Goal: Check status

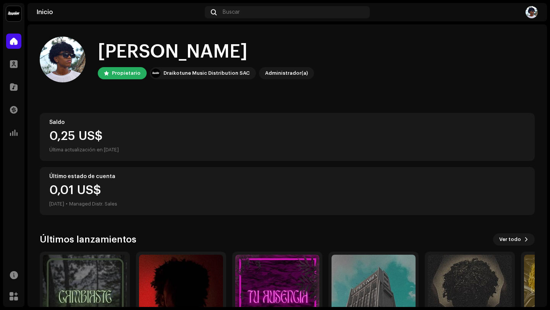
scroll to position [67, 0]
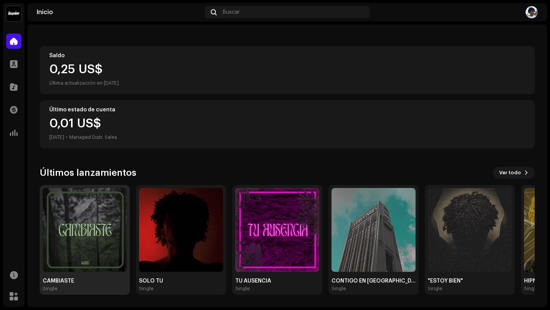
click at [95, 207] on img at bounding box center [85, 230] width 84 height 84
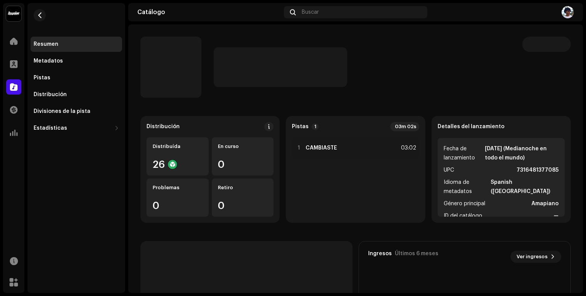
click at [448, 49] on div at bounding box center [362, 67] width 297 height 40
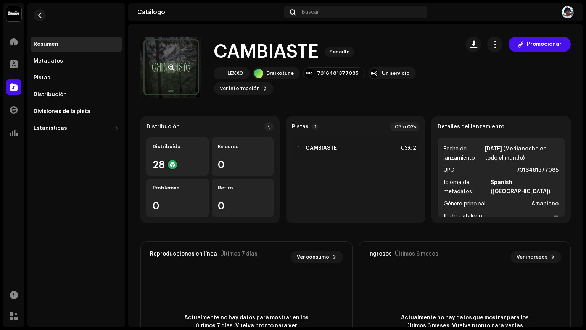
click at [177, 61] on re-a-cover at bounding box center [170, 67] width 61 height 61
click at [170, 65] on span "button" at bounding box center [171, 67] width 6 height 6
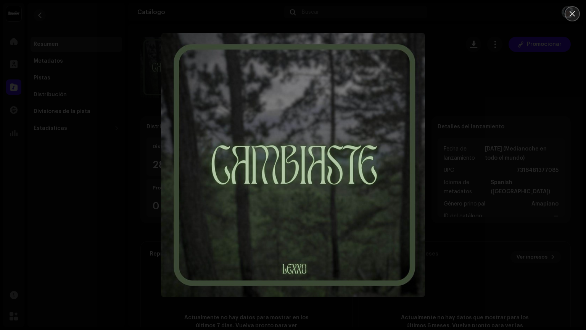
click at [549, 18] on button "Close" at bounding box center [572, 13] width 15 height 15
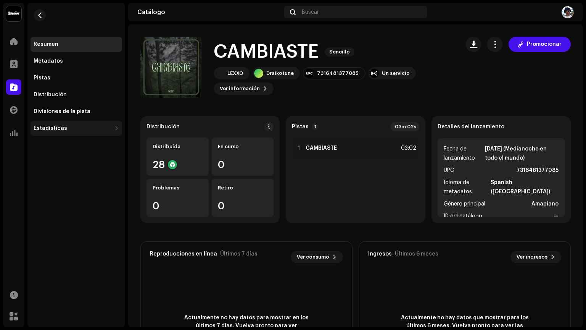
click at [81, 125] on div "Estadísticas" at bounding box center [73, 128] width 78 height 6
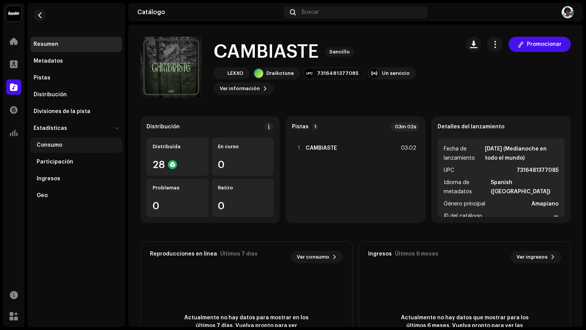
click at [82, 147] on div "Consumo" at bounding box center [78, 145] width 82 height 6
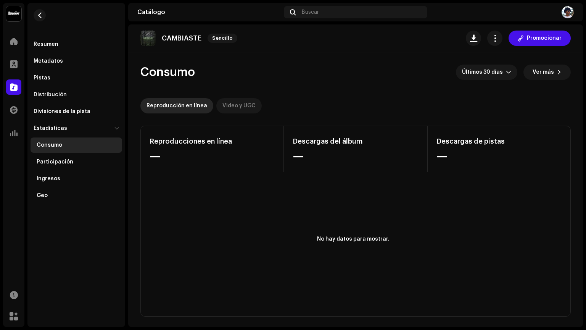
click at [223, 108] on div "Video y UGC" at bounding box center [239, 105] width 33 height 15
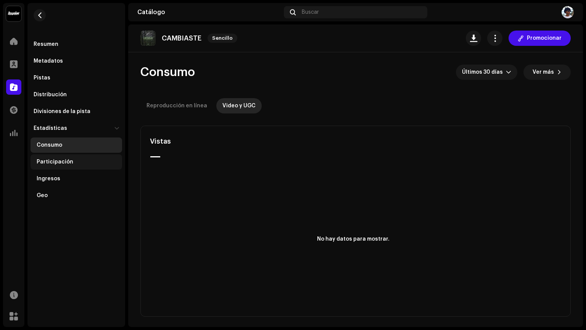
click at [91, 163] on div "Participación" at bounding box center [78, 162] width 82 height 6
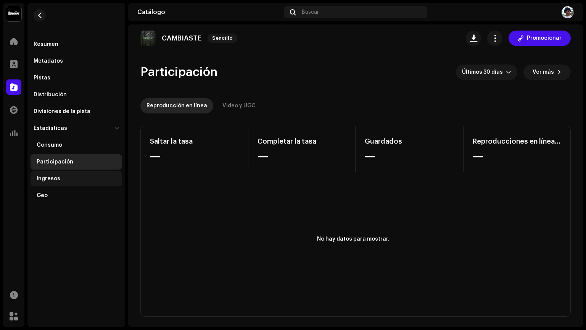
click at [79, 178] on div "Ingresos" at bounding box center [78, 179] width 82 height 6
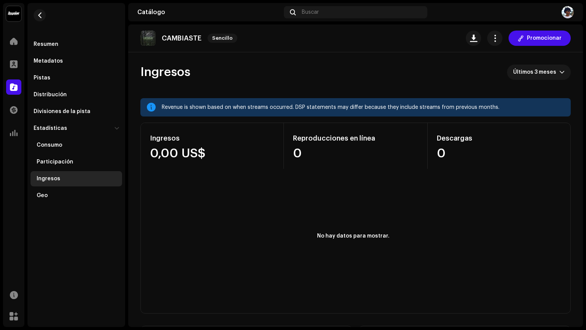
click at [216, 107] on div "Revenue is shown based on when streams occurred. DSP statements may differ beca…" at bounding box center [363, 107] width 403 height 9
click at [52, 195] on div "Geo" at bounding box center [78, 195] width 82 height 6
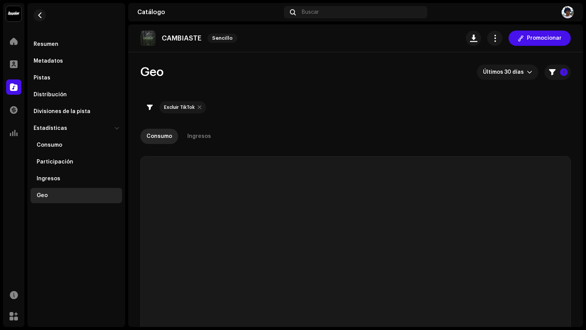
checkbox input "true"
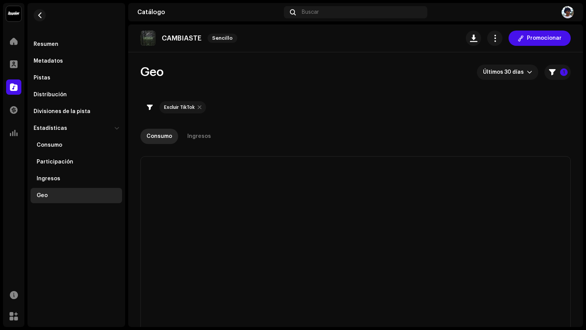
click at [44, 21] on re-m-nav-back at bounding box center [40, 20] width 18 height 34
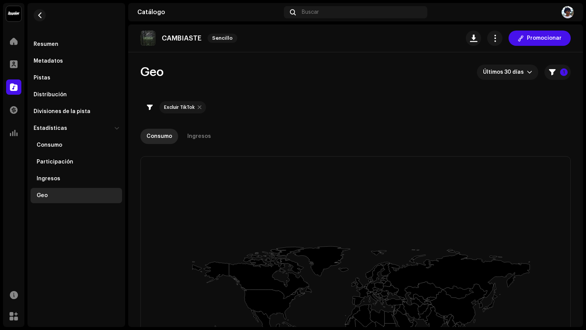
scroll to position [198, 0]
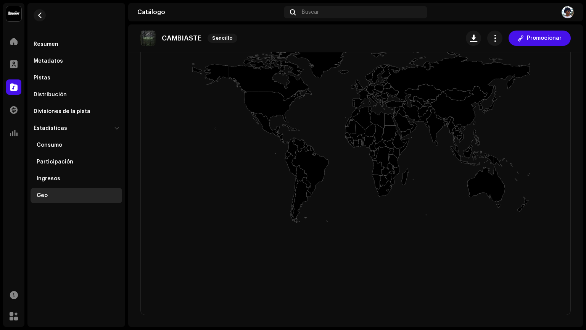
click at [292, 147] on icon at bounding box center [292, 147] width 11 height 21
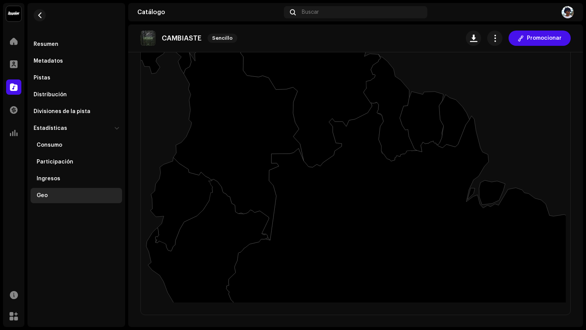
click at [304, 52] on div "CAMBIASTE Sencillo Promocionar" at bounding box center [355, 38] width 455 height 28
click at [313, 82] on icon at bounding box center [306, 85] width 147 height 166
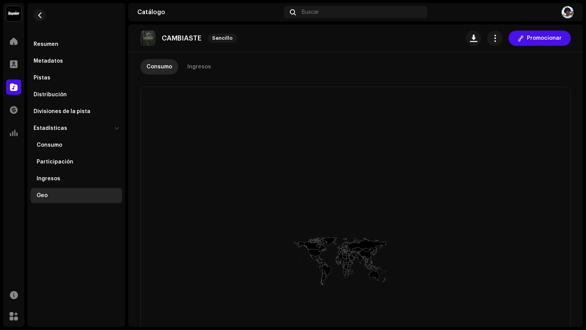
scroll to position [121, 0]
